Goal: Task Accomplishment & Management: Complete application form

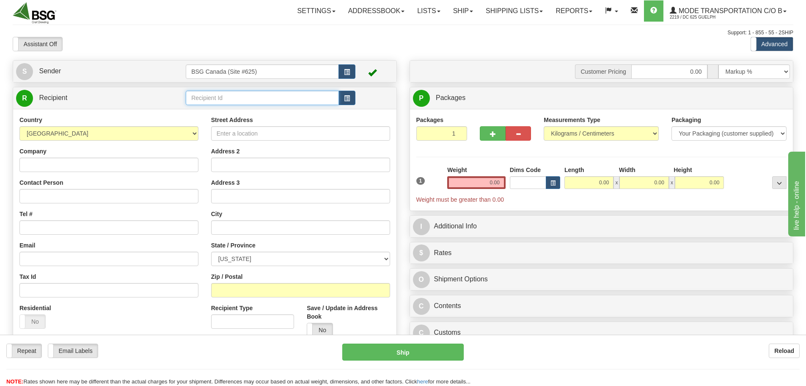
click at [223, 96] on input "text" at bounding box center [262, 98] width 153 height 14
type input "civil"
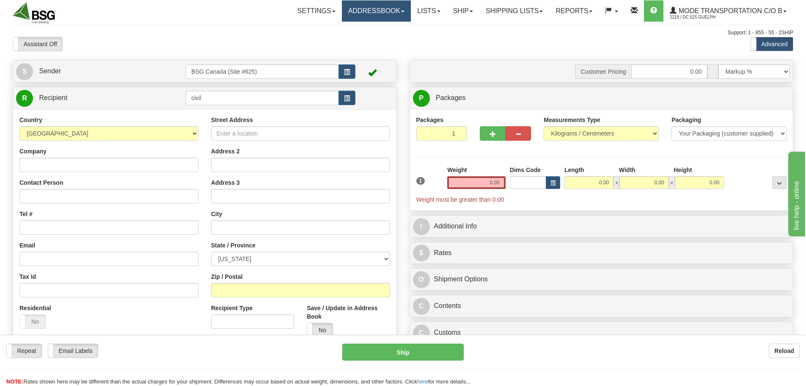
click at [355, 9] on link "Addressbook" at bounding box center [376, 10] width 69 height 21
click at [361, 12] on link "Addressbook" at bounding box center [376, 10] width 69 height 21
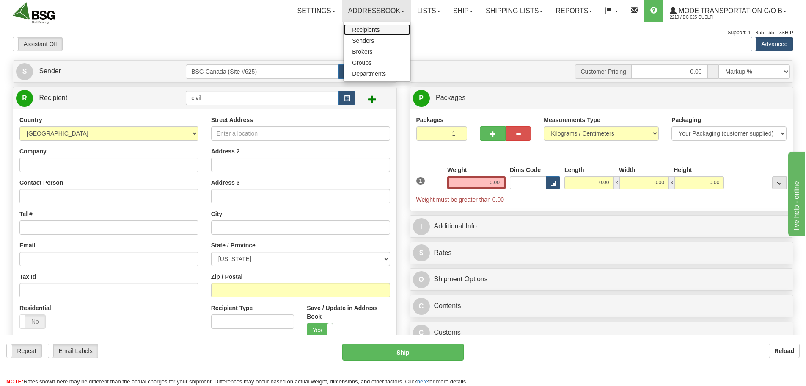
click at [358, 30] on span "Recipients" at bounding box center [366, 29] width 28 height 7
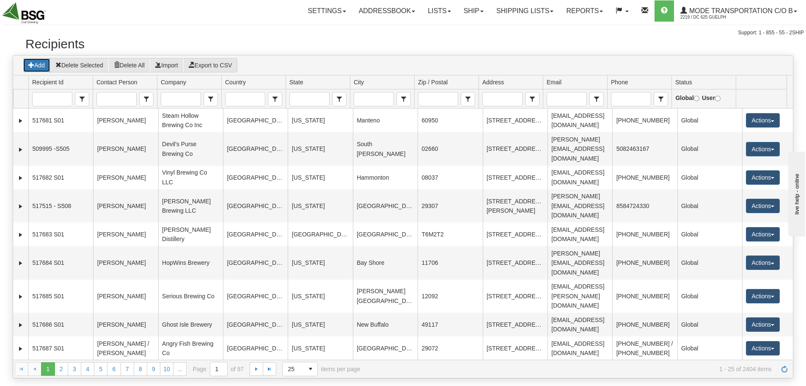
click at [43, 70] on button "Add" at bounding box center [37, 65] width 28 height 14
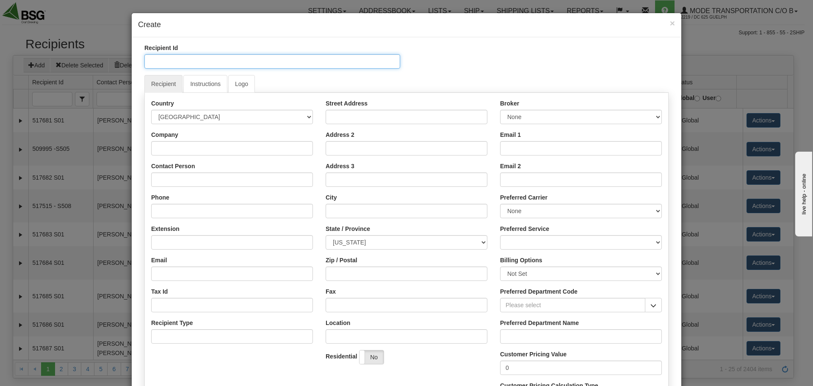
click at [202, 67] on input "Recipient Id" at bounding box center [272, 61] width 256 height 14
type input "CIVIL POURS"
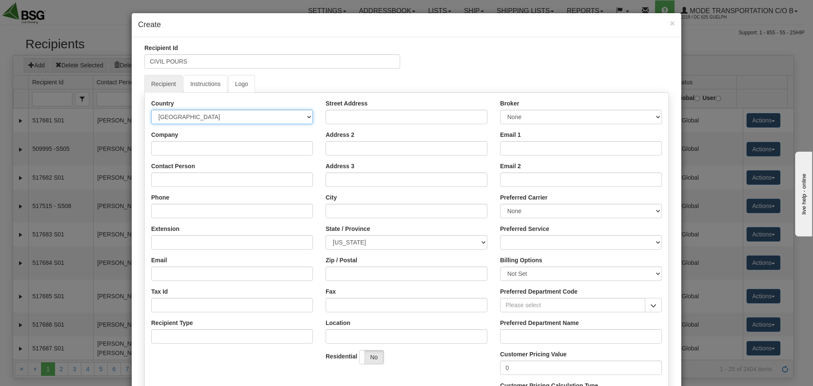
click at [212, 119] on select "AFGHANISTAN ALAND ISLANDS ALBANIA ALGERIA AMERICAN SAMOA ANDORRA ANGOLA ANGUILL…" at bounding box center [232, 117] width 162 height 14
select select "CA"
click at [151, 110] on select "AFGHANISTAN ALAND ISLANDS ALBANIA ALGERIA AMERICAN SAMOA ANDORRA ANGOLA ANGUILL…" at bounding box center [232, 117] width 162 height 14
click at [187, 147] on input "Company" at bounding box center [232, 148] width 162 height 14
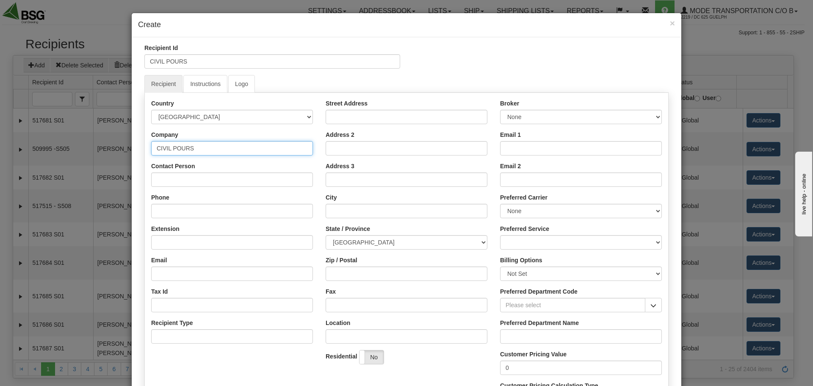
type input "CIVIL POURS"
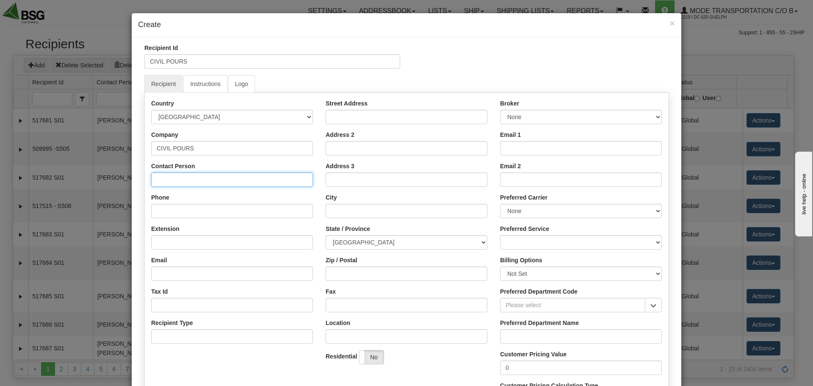
click at [176, 179] on input "Contact Person" at bounding box center [232, 179] width 162 height 14
type input "[PERSON_NAME]"
click at [177, 214] on input "Phone" at bounding box center [232, 211] width 162 height 14
paste input "[PHONE_NUMBER]"
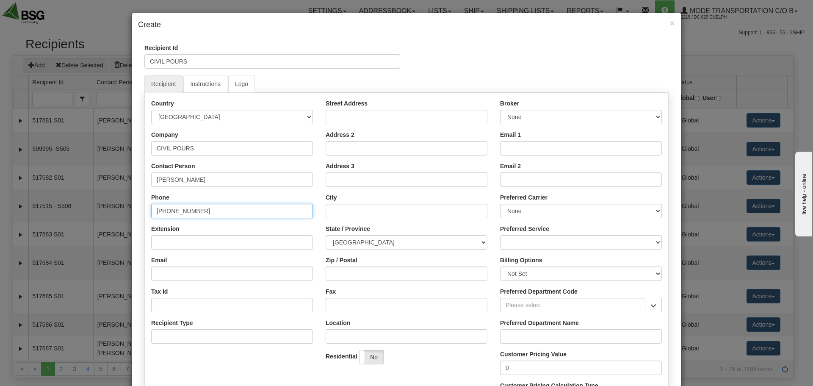
type input "[PHONE_NUMBER]"
click at [166, 259] on div "Email" at bounding box center [232, 268] width 162 height 25
drag, startPoint x: 168, startPoint y: 269, endPoint x: 116, endPoint y: 246, distance: 56.7
click at [168, 269] on input "Email" at bounding box center [232, 273] width 162 height 14
click at [198, 242] on input "Extension" at bounding box center [232, 242] width 162 height 14
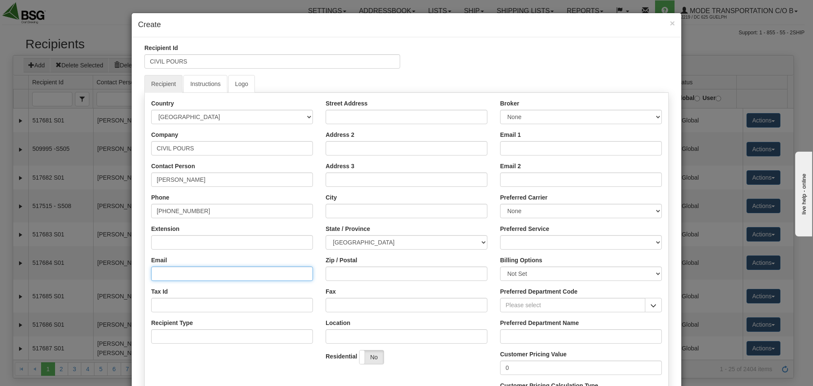
click at [169, 276] on input "Email" at bounding box center [232, 273] width 162 height 14
paste input "[PERSON_NAME][EMAIL_ADDRESS][DOMAIN_NAME]"
type input "[PERSON_NAME][EMAIL_ADDRESS][DOMAIN_NAME]"
click at [351, 98] on div "Country AFGHANISTAN ALAND ISLANDS ALBANIA ALGERIA AMERICAN SAMOA ANDORRA ANGOLA…" at bounding box center [406, 256] width 524 height 326
click at [351, 109] on div "Street Address" at bounding box center [407, 111] width 162 height 25
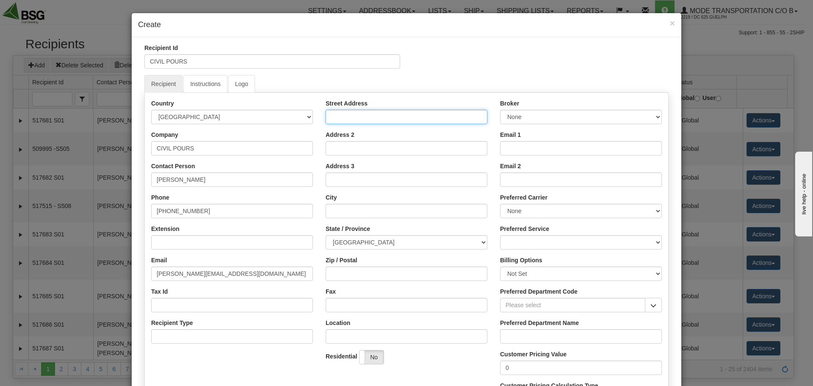
click at [349, 113] on input "Street Address" at bounding box center [407, 117] width 162 height 14
click at [342, 122] on input "Street Address" at bounding box center [407, 117] width 162 height 14
type input "[STREET_ADDRESS][PERSON_NAME]"
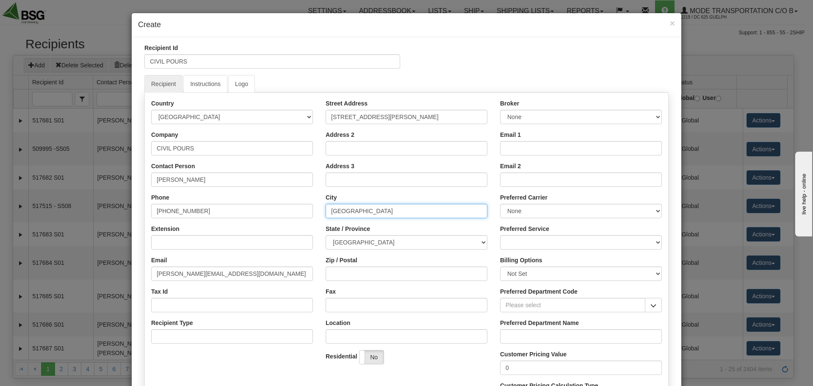
type input "[GEOGRAPHIC_DATA]"
select select "ON"
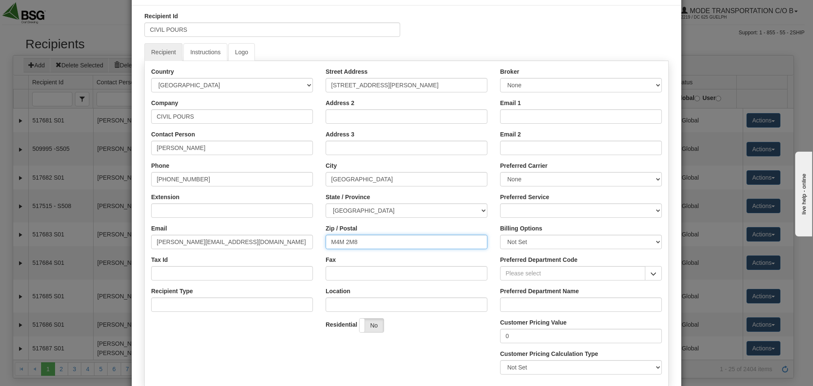
scroll to position [85, 0]
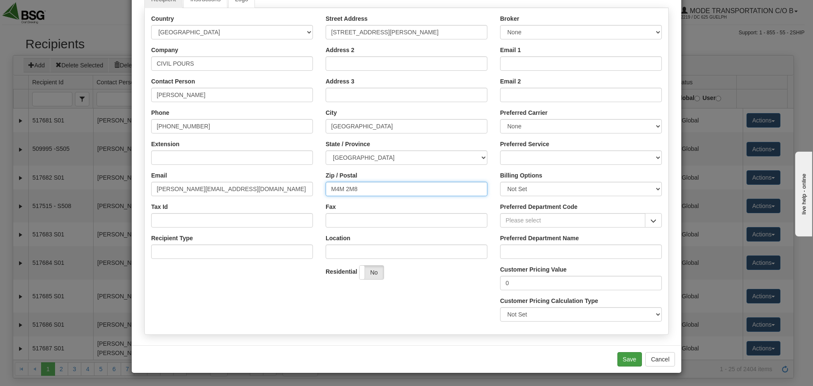
type input "M4M 2M8"
click at [632, 359] on button "Save" at bounding box center [629, 359] width 25 height 14
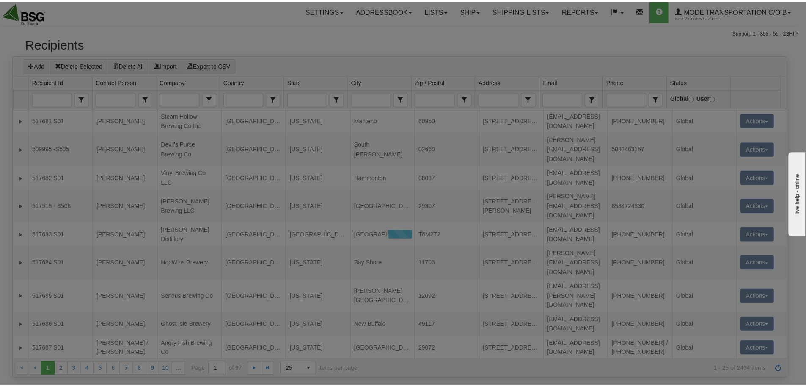
scroll to position [0, 0]
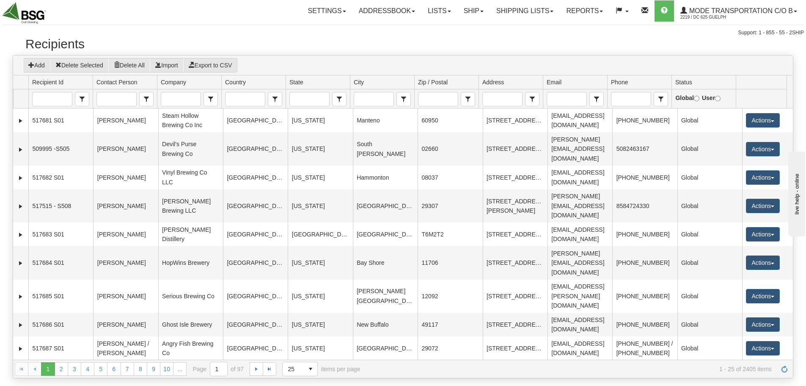
click at [345, 55] on div "Add Delete Selected Delete All Import Export to CSV" at bounding box center [403, 65] width 780 height 20
click at [55, 97] on input "Recipient Id" at bounding box center [52, 99] width 39 height 14
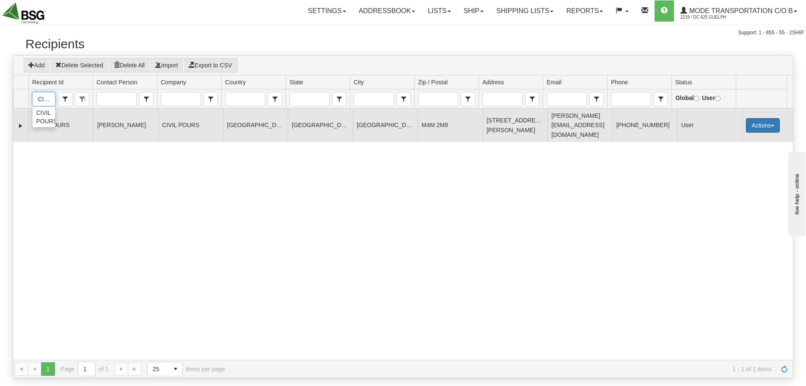
type input "CIVIL"
click at [751, 121] on button "Actions" at bounding box center [763, 125] width 34 height 14
click at [726, 180] on link "Ship" at bounding box center [746, 185] width 68 height 11
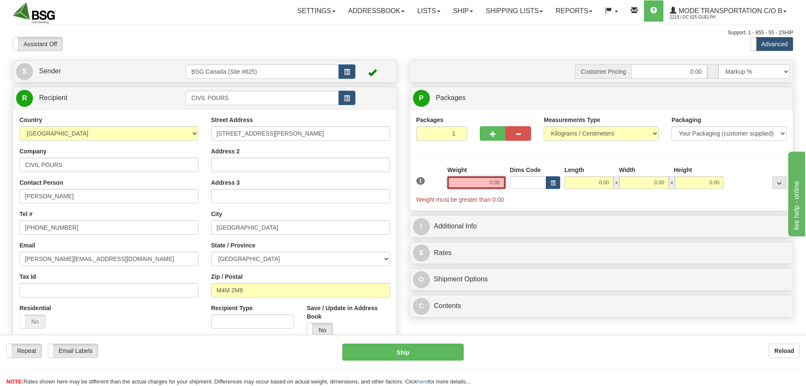
click at [475, 183] on input "0.00" at bounding box center [476, 182] width 58 height 13
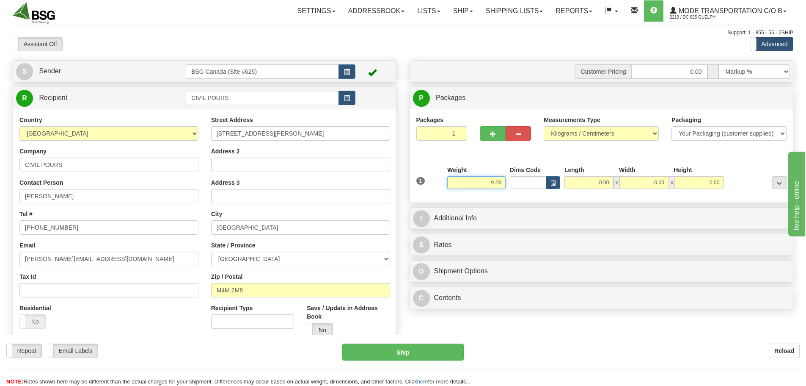
type input "9.23"
type input "25.00"
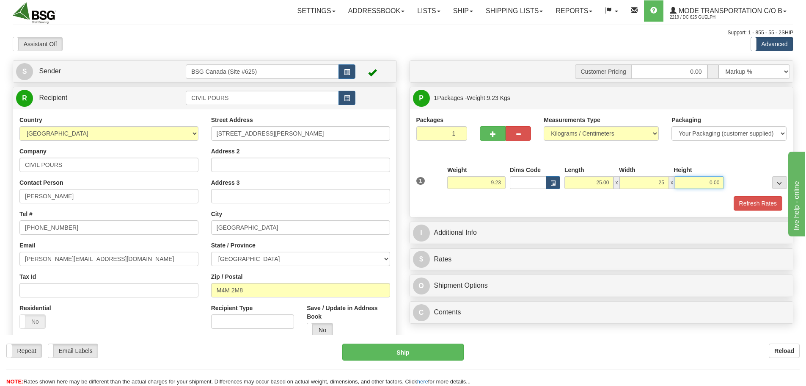
type input "25.00"
type input "10.00"
click at [734, 196] on button "Refresh Rates" at bounding box center [758, 203] width 49 height 14
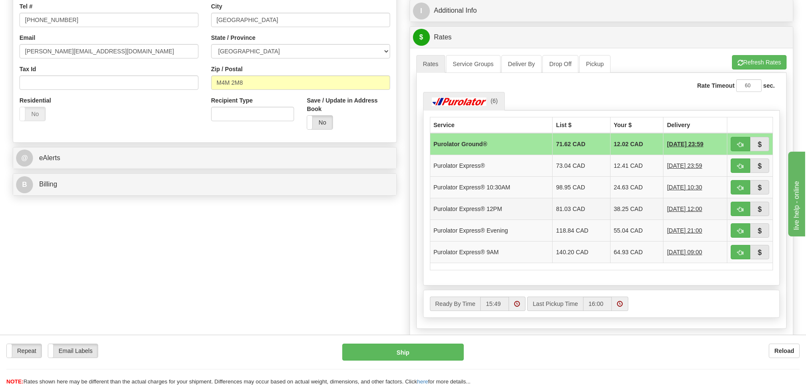
scroll to position [254, 0]
